Goal: Find specific page/section: Find specific page/section

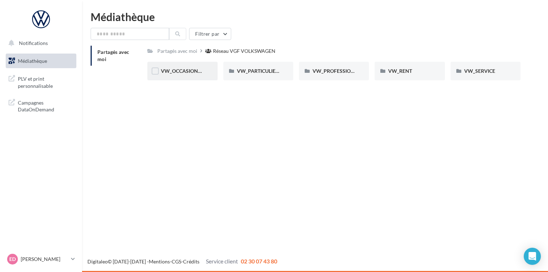
click at [190, 75] on div "VW_OCCASIONS_GARANTIES" at bounding box center [182, 70] width 43 height 7
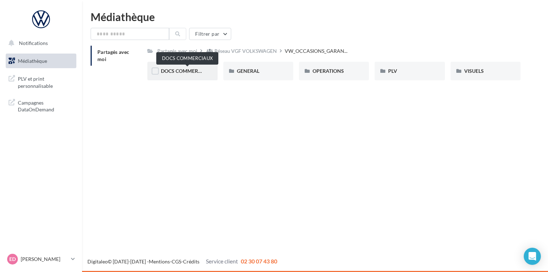
click at [185, 72] on span "DOCS COMMERCIAUX" at bounding box center [187, 71] width 52 height 6
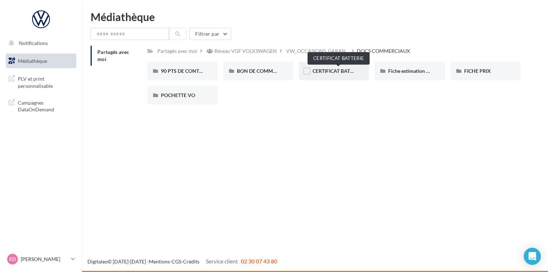
click at [343, 71] on span "CERTIFICAT BATTERIE" at bounding box center [338, 71] width 51 height 6
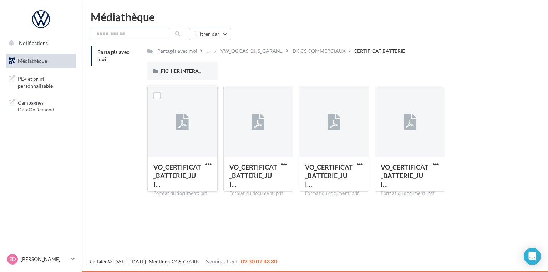
click at [181, 117] on icon at bounding box center [182, 122] width 12 height 16
click at [179, 121] on icon at bounding box center [182, 122] width 12 height 16
click at [157, 95] on label at bounding box center [156, 95] width 7 height 7
click at [187, 128] on icon at bounding box center [182, 122] width 12 height 16
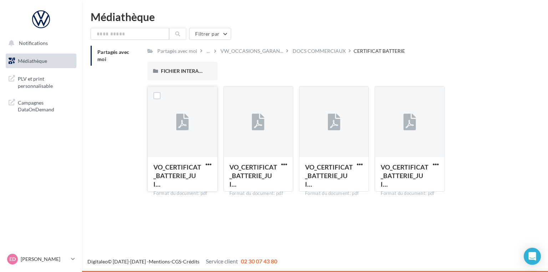
click at [181, 120] on icon at bounding box center [182, 122] width 12 height 16
drag, startPoint x: 181, startPoint y: 120, endPoint x: 130, endPoint y: 135, distance: 53.3
click at [130, 135] on div "Partagés avec moi Partagés avec moi ... VW_OCCASIONS_GARAN... DOCS COMMERCIAUX …" at bounding box center [318, 122] width 455 height 152
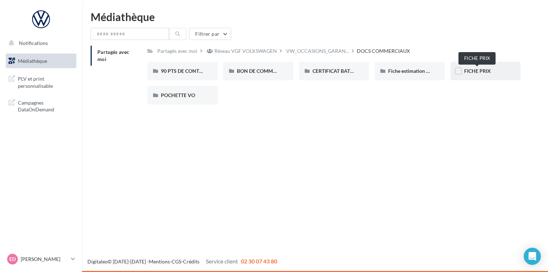
click at [478, 73] on span "FICHE PRIX" at bounding box center [477, 71] width 27 height 6
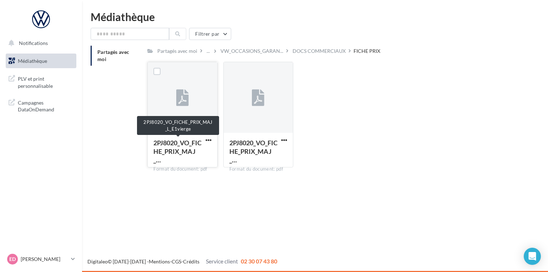
click at [186, 150] on span "2PJ8020_VO_FICHE_PRIX_MAJ_…" at bounding box center [177, 151] width 48 height 25
drag, startPoint x: 181, startPoint y: 142, endPoint x: 169, endPoint y: 143, distance: 12.1
click at [169, 143] on span "2PJ8020_VO_FICHE_PRIX_MAJ_…" at bounding box center [177, 151] width 48 height 25
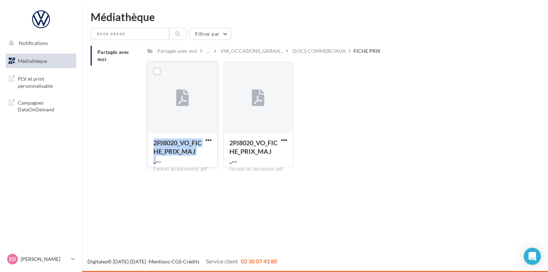
click at [169, 143] on span "2PJ8020_VO_FICHE_PRIX_MAJ_…" at bounding box center [177, 151] width 48 height 25
click at [184, 118] on div at bounding box center [182, 97] width 69 height 71
click at [158, 70] on label at bounding box center [156, 71] width 7 height 7
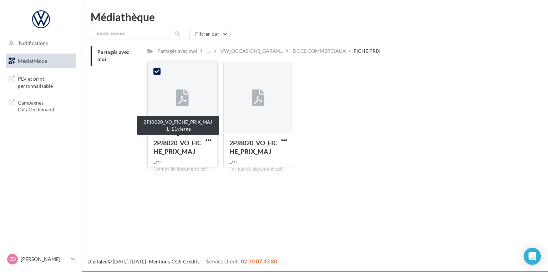
click at [181, 146] on span "2PJ8020_VO_FICHE_PRIX_MAJ_…" at bounding box center [177, 151] width 48 height 25
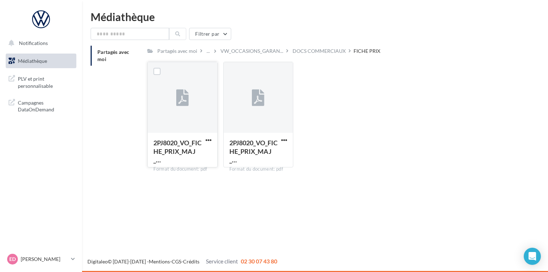
click at [181, 146] on span "2PJ8020_VO_FICHE_PRIX_MAJ_…" at bounding box center [177, 151] width 48 height 25
click at [187, 145] on span "2PJ8020_VO_FICHE_PRIX_MAJ_…" at bounding box center [177, 151] width 48 height 25
click at [181, 94] on icon at bounding box center [182, 98] width 12 height 16
click at [176, 128] on div at bounding box center [182, 97] width 69 height 71
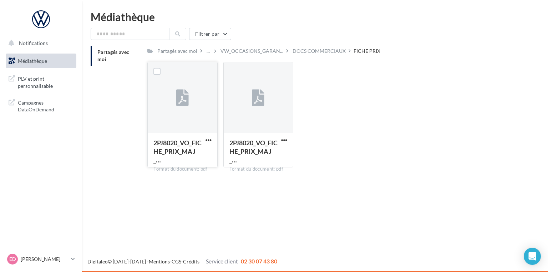
click at [176, 128] on div at bounding box center [182, 97] width 69 height 71
click at [176, 127] on div at bounding box center [182, 97] width 69 height 71
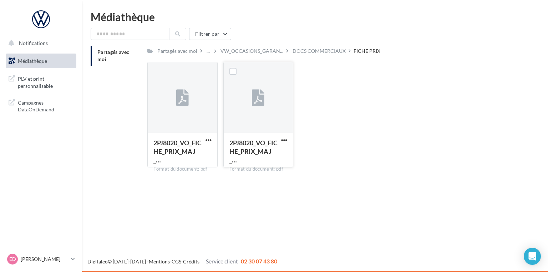
click at [253, 97] on icon at bounding box center [258, 98] width 12 height 16
click at [24, 80] on span "PLV et print personnalisable" at bounding box center [46, 81] width 56 height 15
click at [54, 104] on span "Campagnes DataOnDemand" at bounding box center [46, 105] width 56 height 15
